Goal: Navigation & Orientation: Go to known website

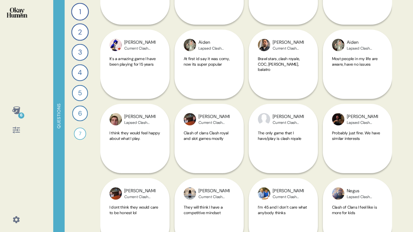
scroll to position [5139, 0]
